Goal: Information Seeking & Learning: Find specific fact

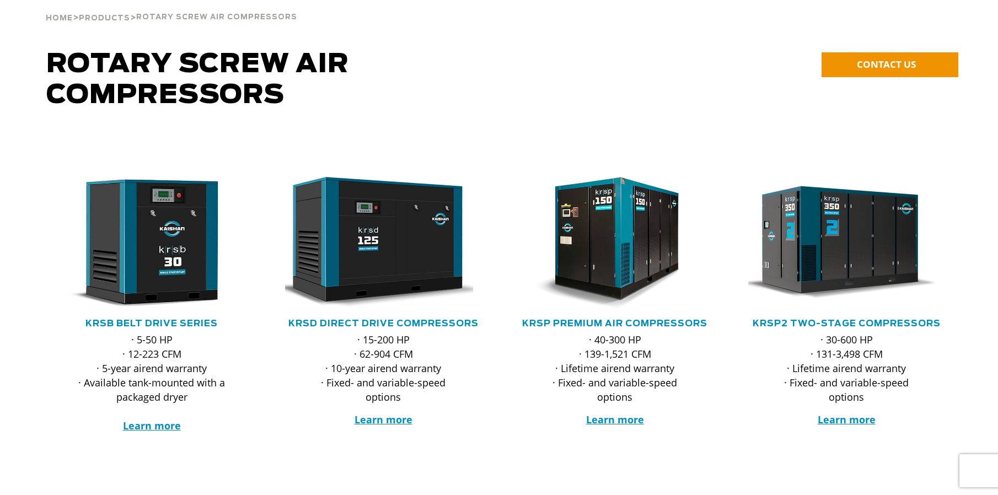
scroll to position [110, 0]
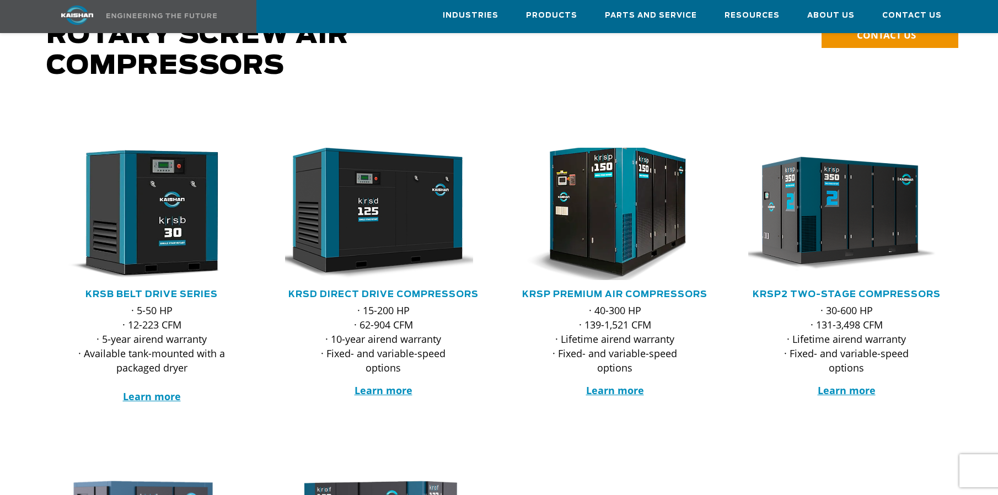
click at [597, 201] on img at bounding box center [607, 214] width 216 height 146
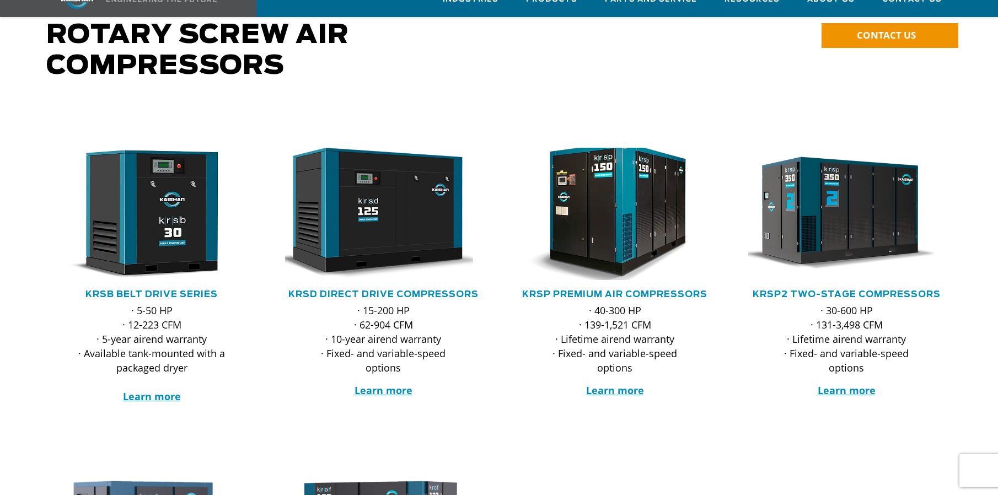
scroll to position [110, 0]
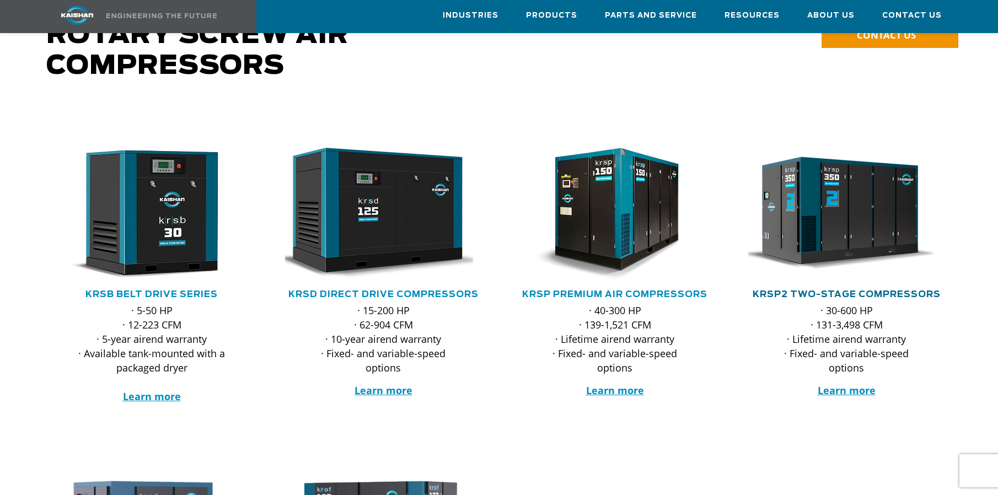
click at [832, 290] on link "KRSP2 Two-Stage Compressors" at bounding box center [847, 294] width 188 height 9
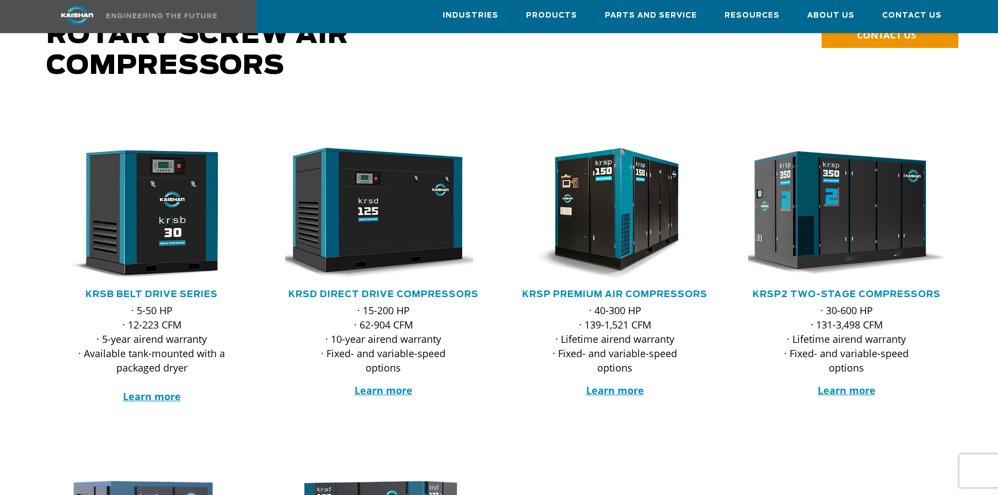
click at [832, 222] on img at bounding box center [838, 214] width 216 height 146
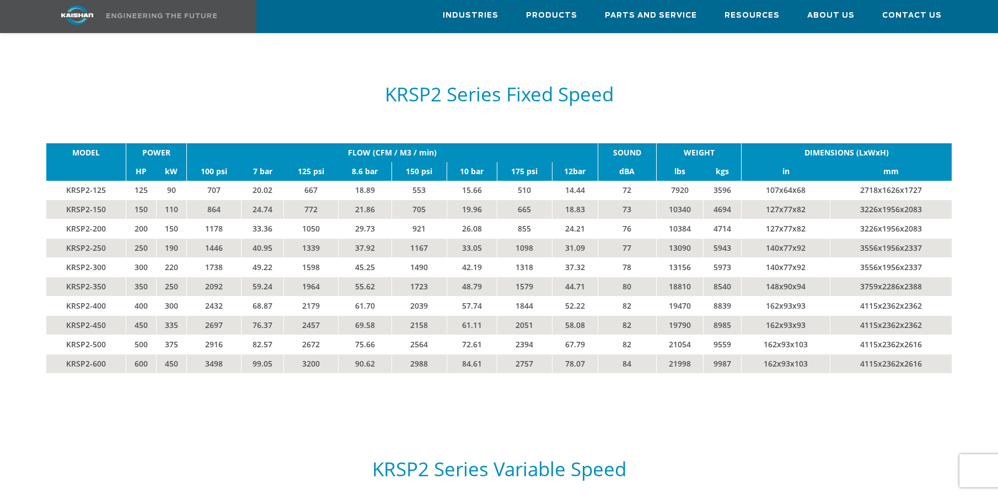
scroll to position [1930, 0]
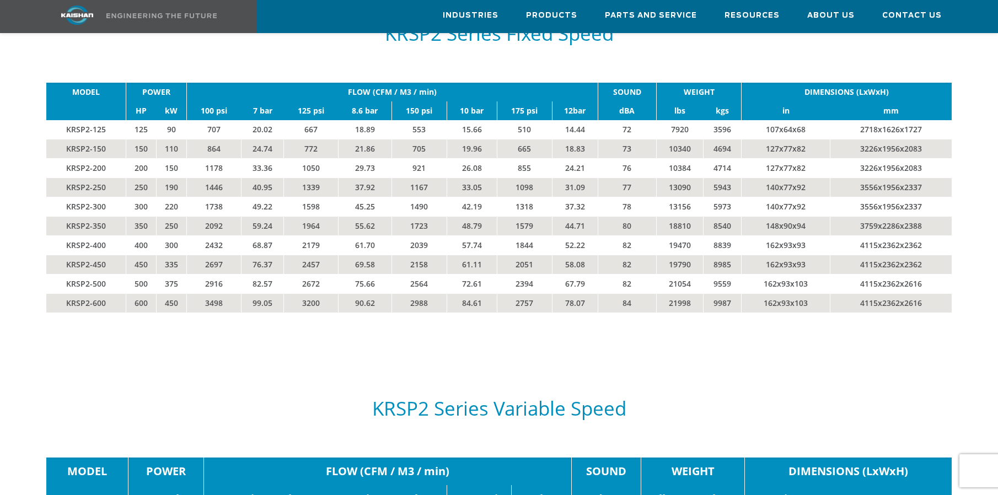
click at [64, 159] on td "KRSP2-200" at bounding box center [85, 168] width 79 height 19
click at [65, 159] on td "KRSP2-200" at bounding box center [85, 168] width 79 height 19
drag, startPoint x: 67, startPoint y: 151, endPoint x: 117, endPoint y: 152, distance: 50.2
click at [117, 159] on td "KRSP2-200" at bounding box center [85, 168] width 79 height 19
drag, startPoint x: 117, startPoint y: 152, endPoint x: 101, endPoint y: 148, distance: 15.9
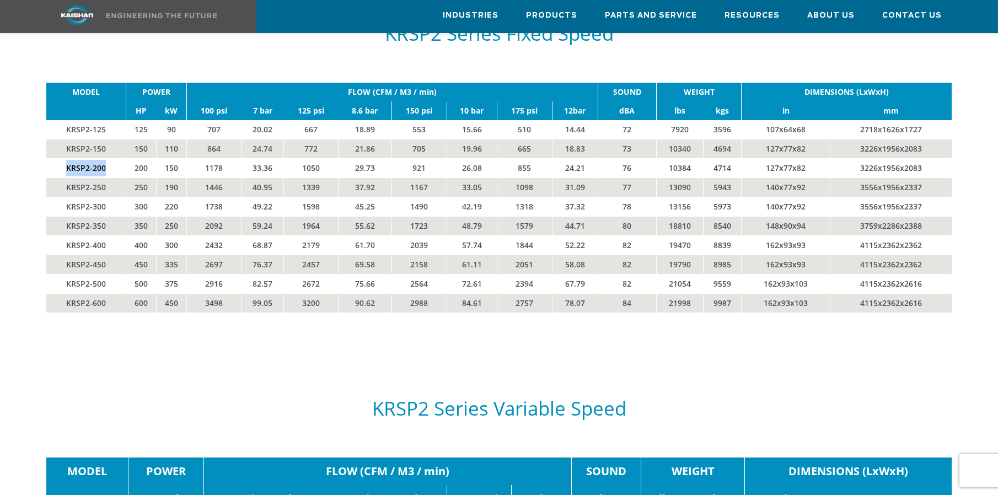
copy td "KRSP2-200"
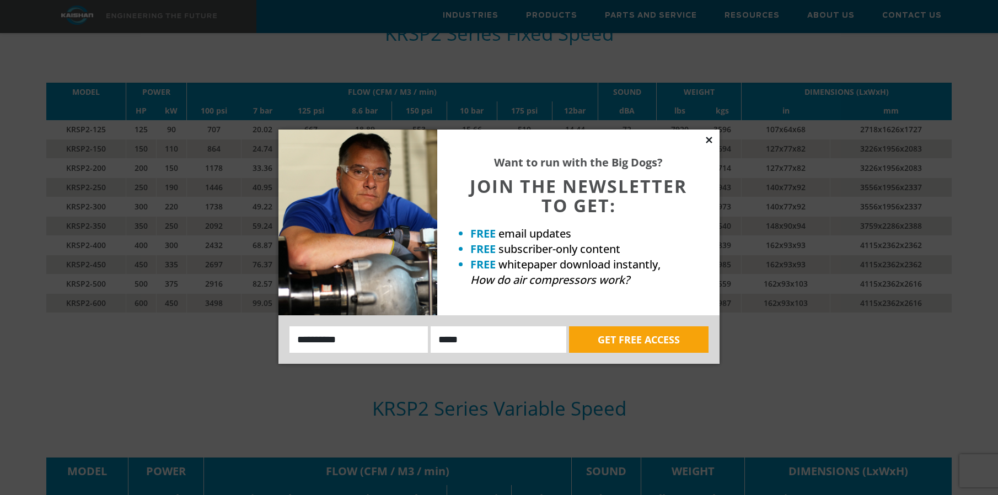
click at [708, 138] on icon at bounding box center [709, 140] width 6 height 6
